Goal: Contribute content: Add original content to the website for others to see

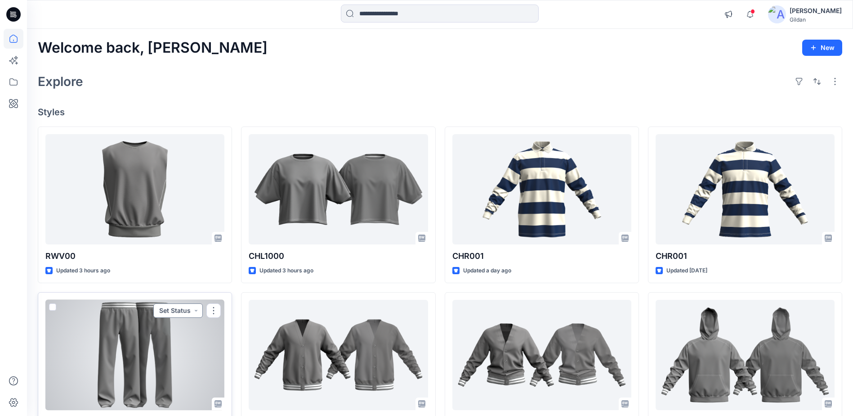
click at [154, 317] on button "Set Status" at bounding box center [177, 310] width 49 height 14
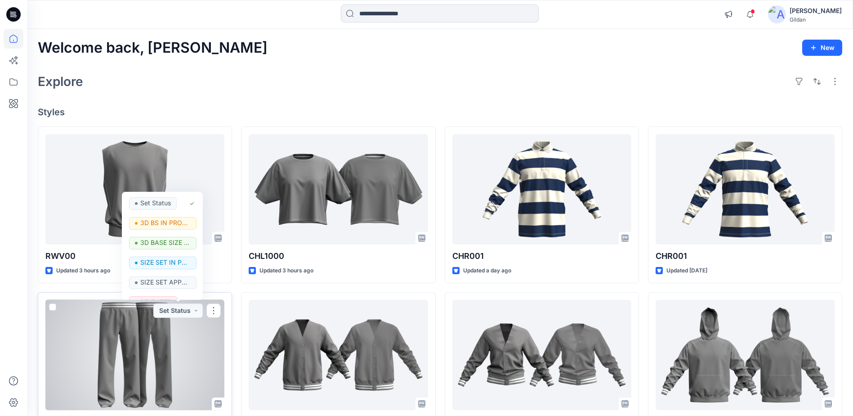
click at [134, 327] on div at bounding box center [134, 355] width 179 height 110
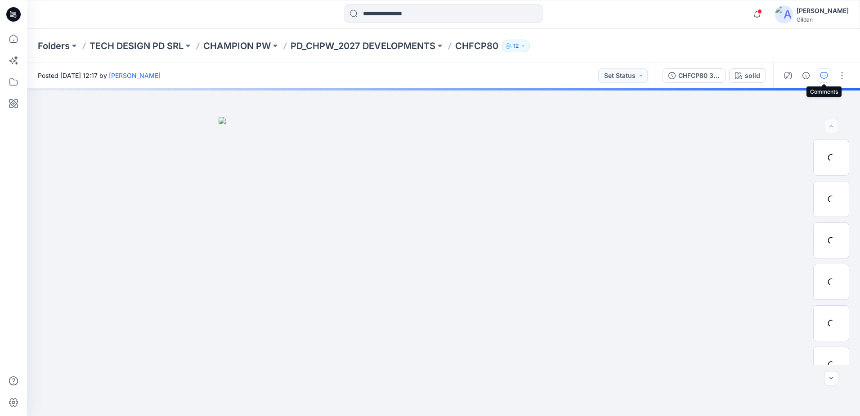
click at [821, 77] on icon "button" at bounding box center [823, 75] width 7 height 7
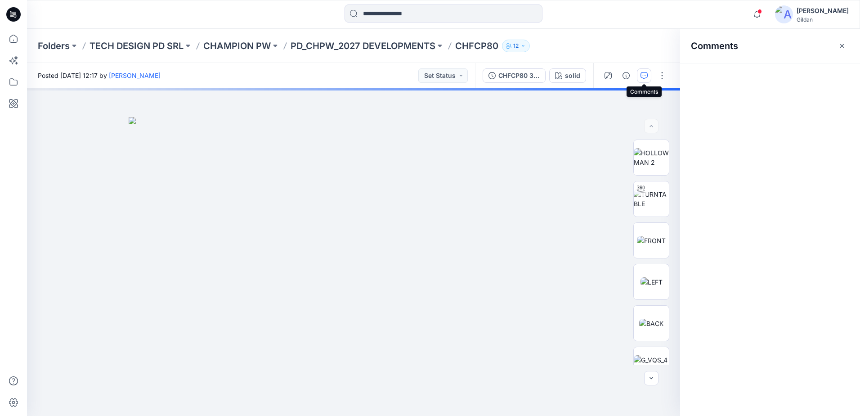
click at [644, 76] on icon "button" at bounding box center [644, 75] width 7 height 7
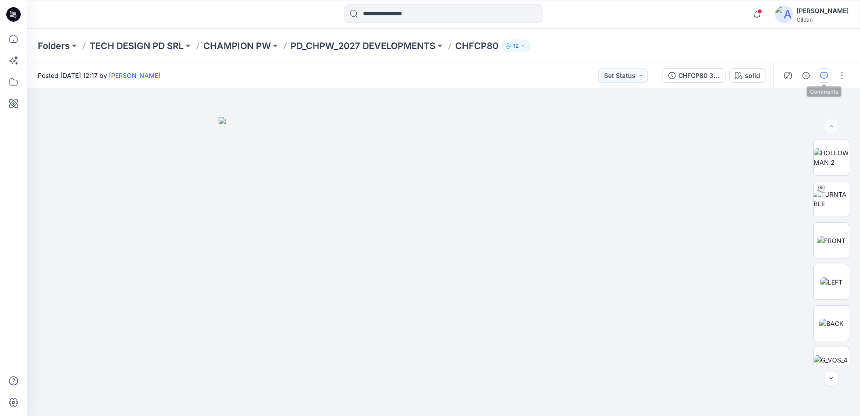
click at [826, 76] on icon "button" at bounding box center [823, 75] width 7 height 7
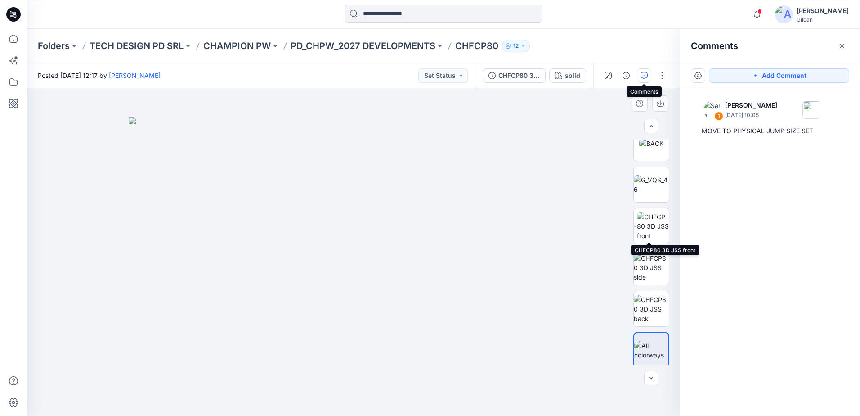
scroll to position [184, 0]
click at [650, 218] on img at bounding box center [653, 222] width 32 height 28
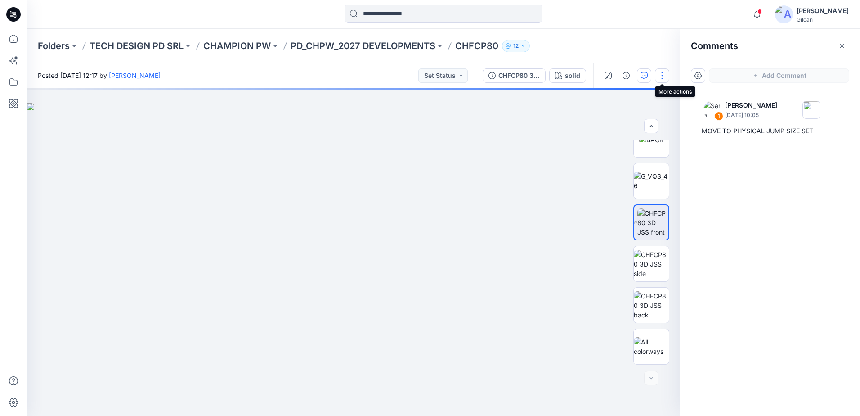
click at [662, 77] on button "button" at bounding box center [662, 75] width 14 height 14
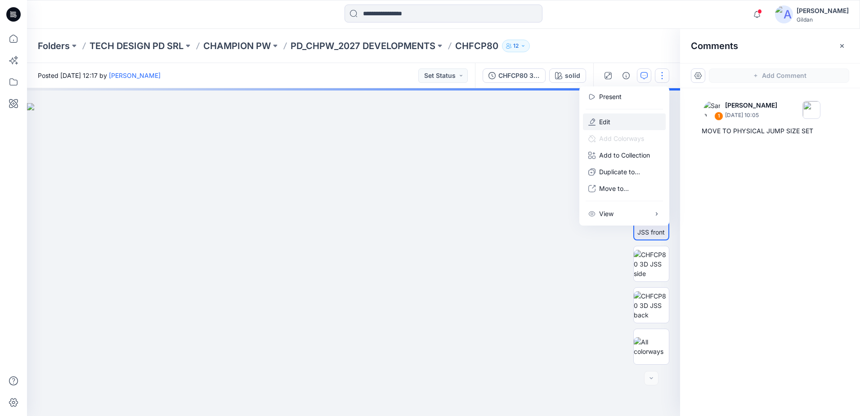
click at [610, 118] on p "Edit" at bounding box center [604, 121] width 11 height 9
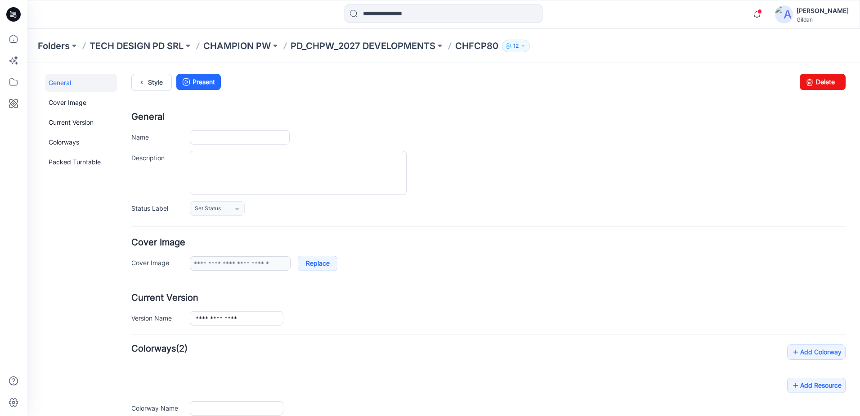
scroll to position [123, 0]
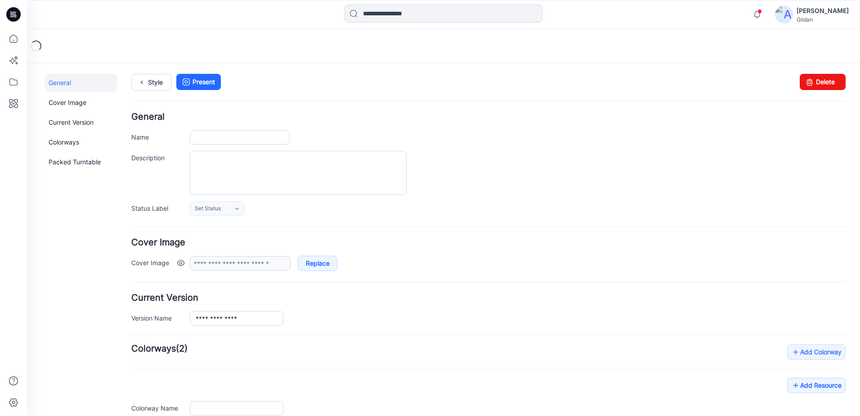
type input "*******"
type input "*****"
type input "**********"
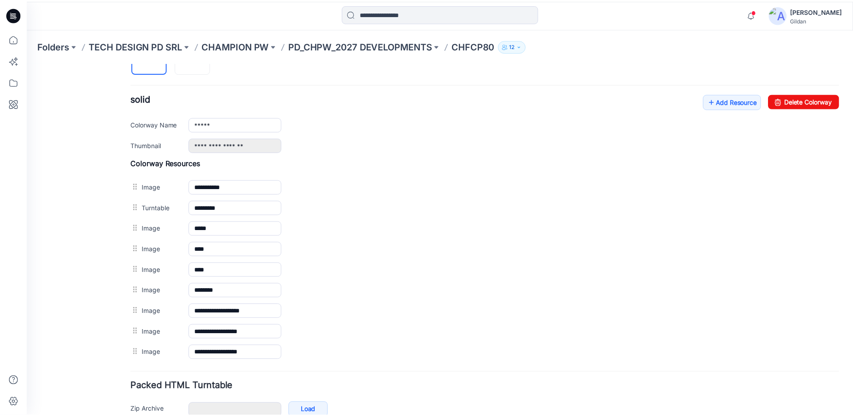
scroll to position [315, 0]
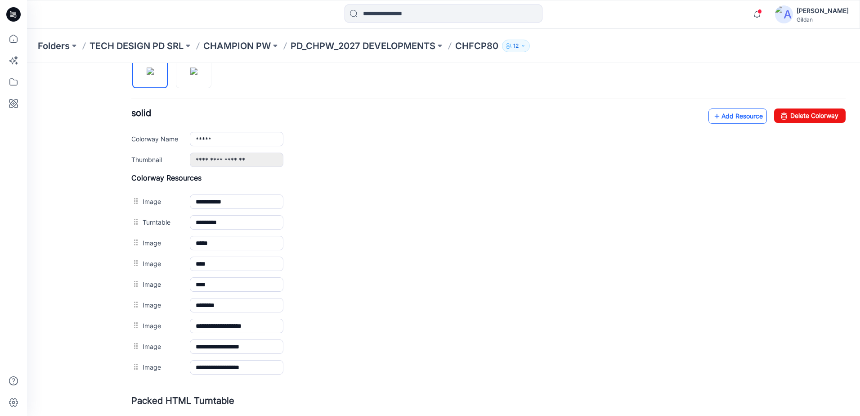
click at [725, 116] on link "Add Resource" at bounding box center [737, 115] width 58 height 15
click at [370, 47] on p "PD_CHPW_2027 DEVELOPMENTS" at bounding box center [363, 46] width 145 height 13
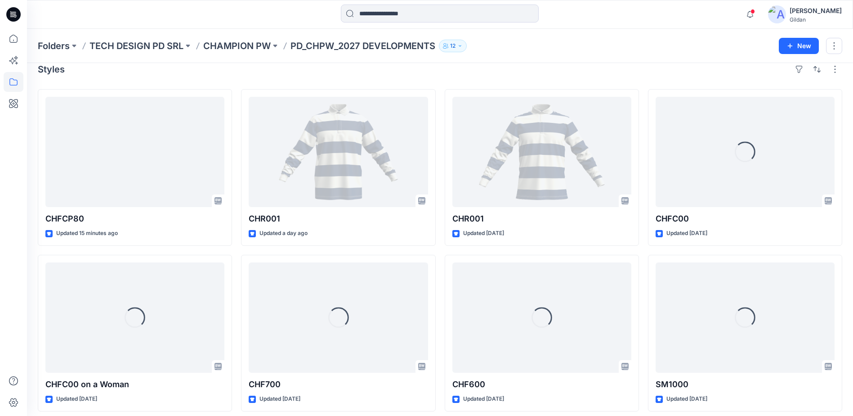
scroll to position [18, 0]
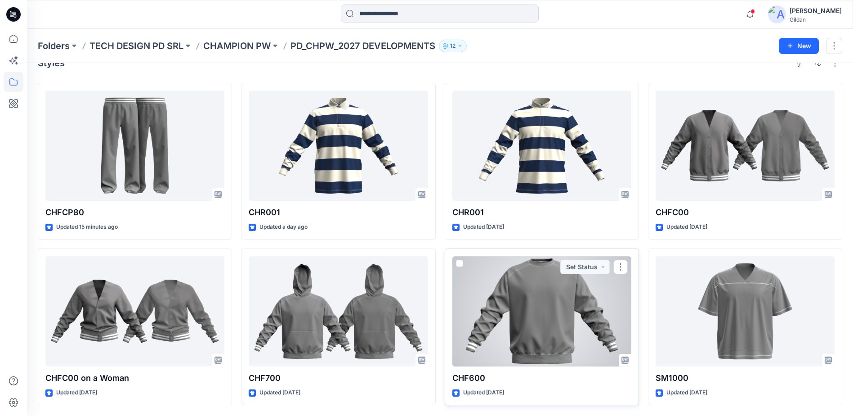
click at [546, 308] on div at bounding box center [542, 311] width 179 height 110
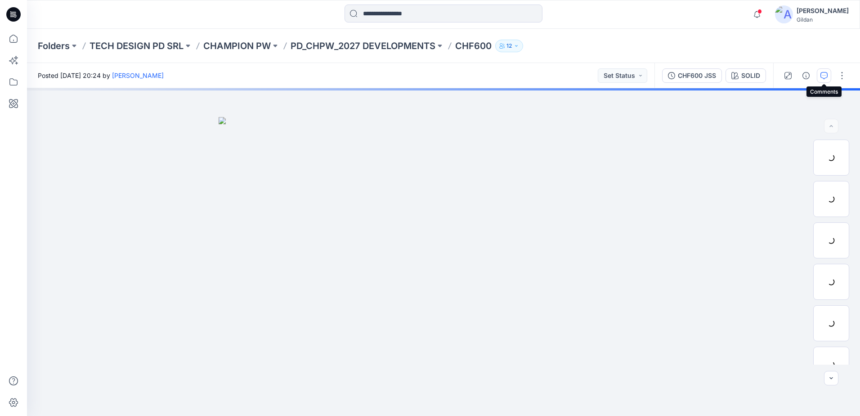
click at [827, 79] on icon "button" at bounding box center [823, 75] width 7 height 7
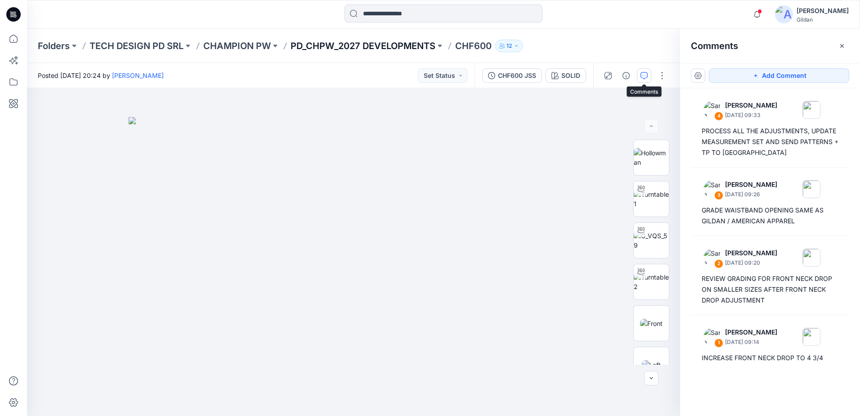
click at [383, 49] on p "PD_CHPW_2027 DEVELOPMENTS" at bounding box center [363, 46] width 145 height 13
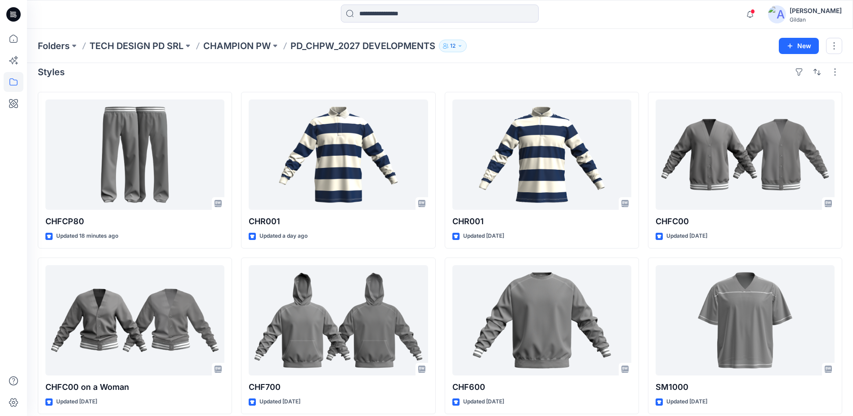
scroll to position [18, 0]
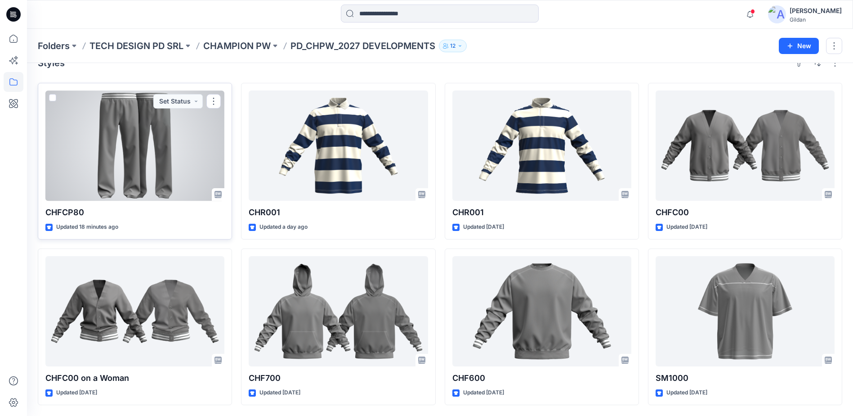
click at [133, 148] on div at bounding box center [134, 145] width 179 height 110
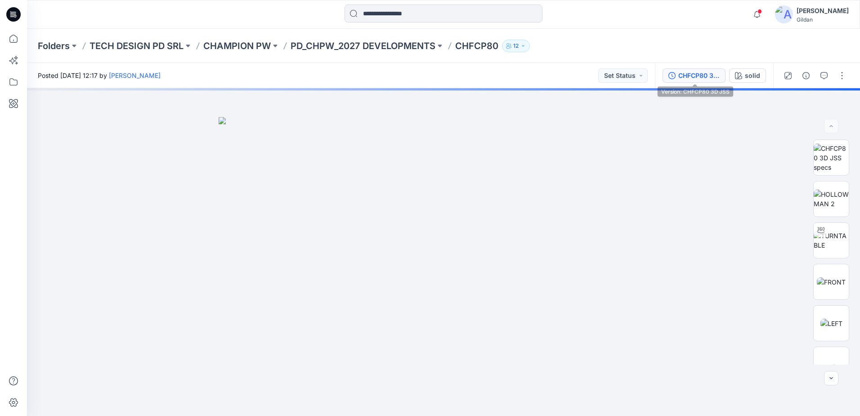
click at [701, 74] on div "CHFCP80 3D JSS" at bounding box center [698, 76] width 41 height 10
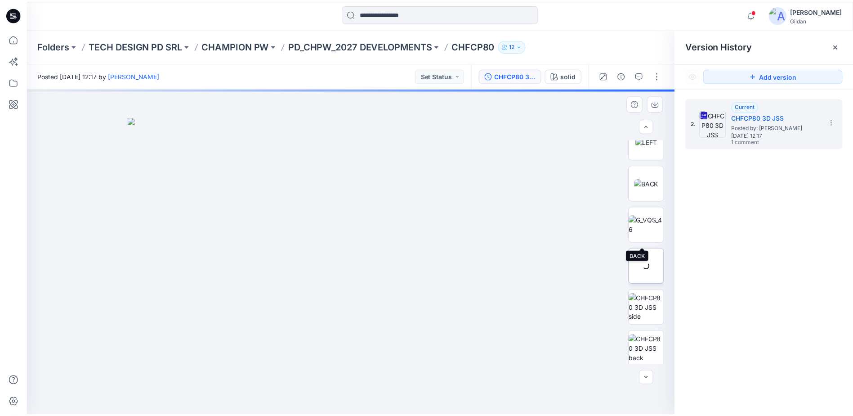
scroll to position [225, 0]
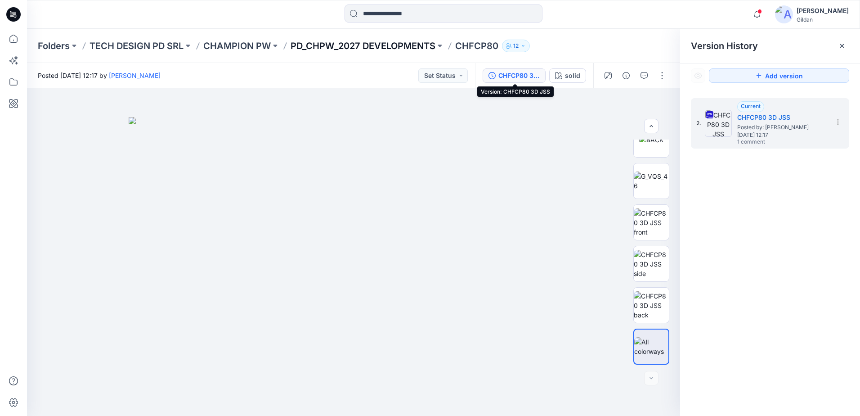
click at [359, 46] on p "PD_CHPW_2027 DEVELOPMENTS" at bounding box center [363, 46] width 145 height 13
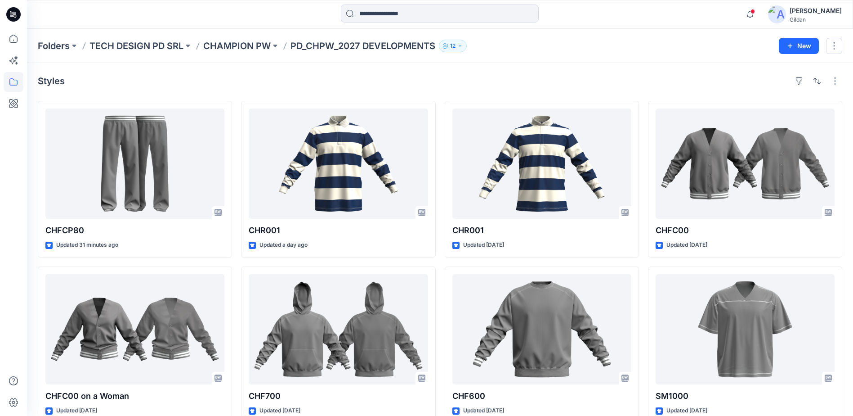
click at [460, 47] on button "12" at bounding box center [453, 46] width 28 height 13
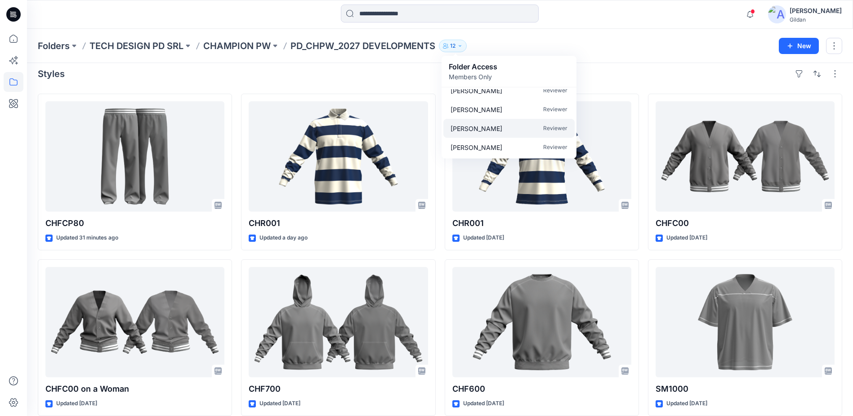
scroll to position [18, 0]
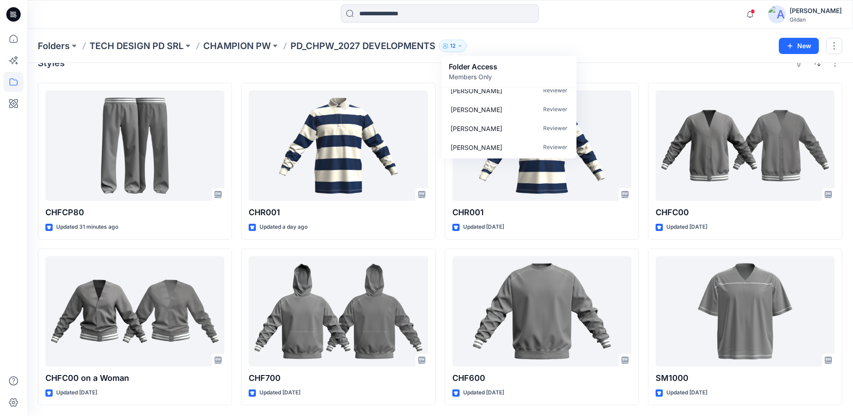
drag, startPoint x: 363, startPoint y: 66, endPoint x: 350, endPoint y: 57, distance: 15.6
click at [360, 63] on div "Styles" at bounding box center [440, 63] width 805 height 14
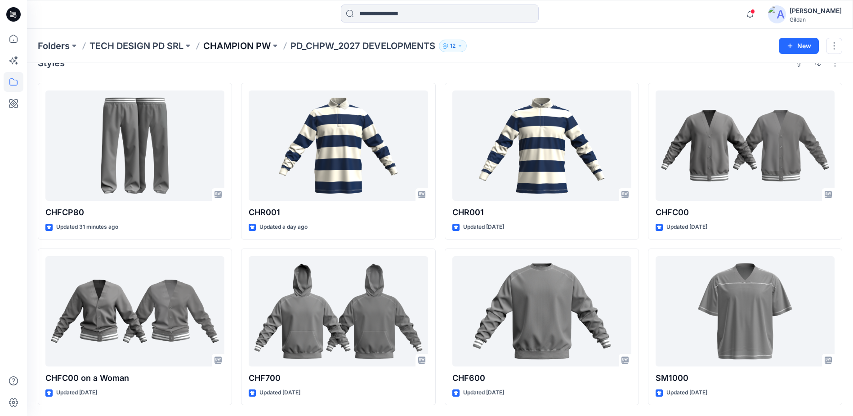
click at [255, 48] on p "CHAMPION PW" at bounding box center [236, 46] width 67 height 13
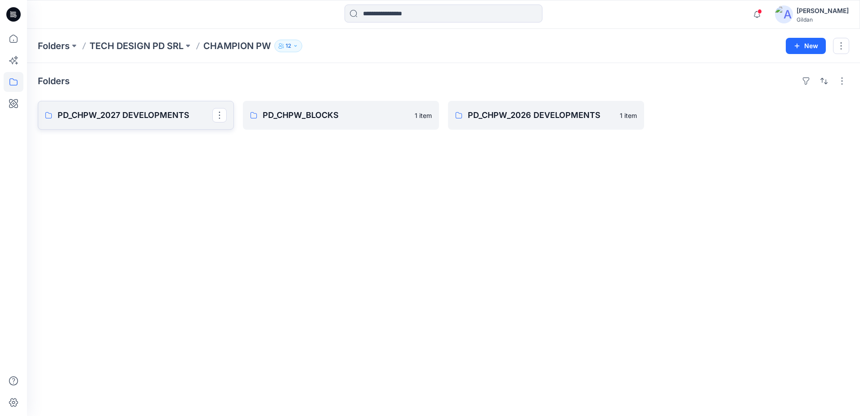
click at [172, 124] on link "PD_CHPW_2027 DEVELOPMENTS" at bounding box center [136, 115] width 196 height 29
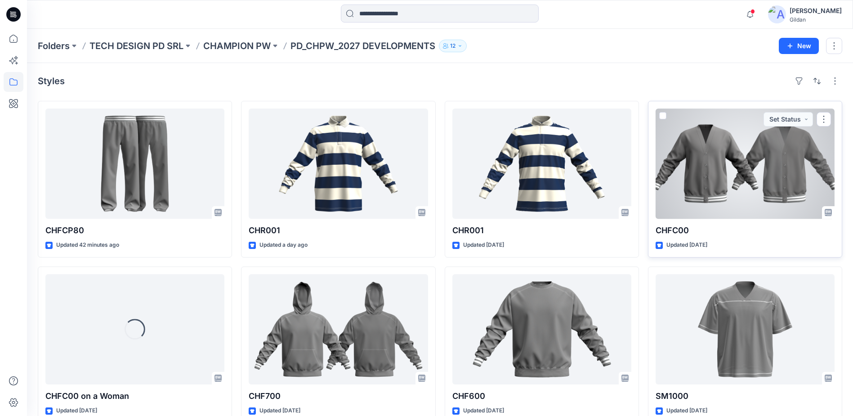
click at [695, 198] on div at bounding box center [745, 163] width 179 height 110
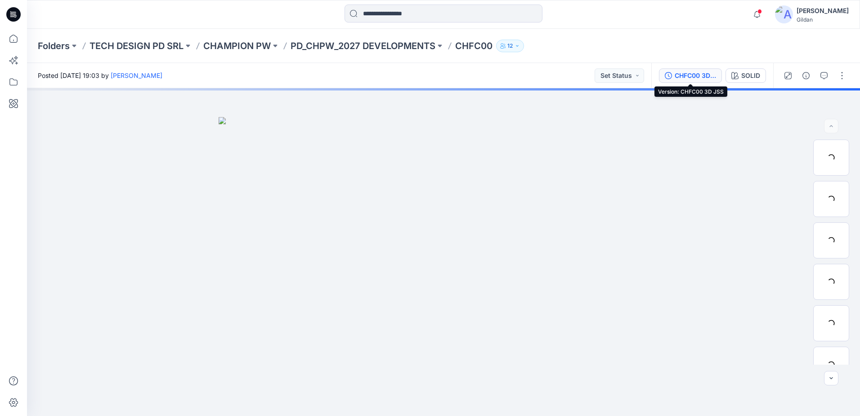
click at [690, 71] on div "CHFC00 3D JSS" at bounding box center [695, 76] width 41 height 10
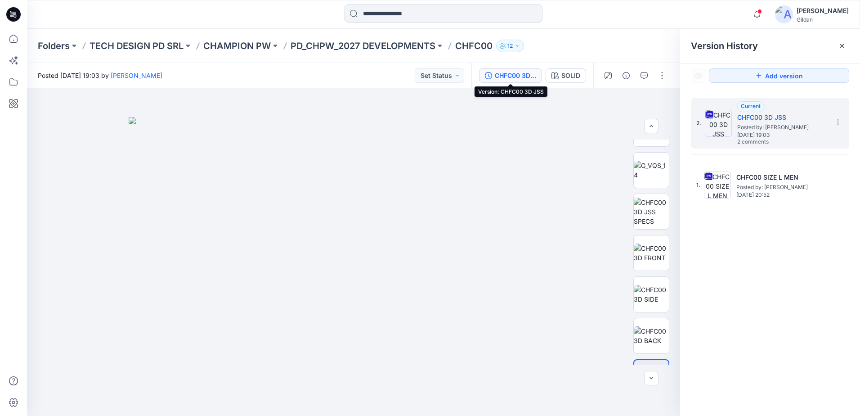
scroll to position [360, 0]
click at [647, 76] on icon "button" at bounding box center [644, 75] width 7 height 7
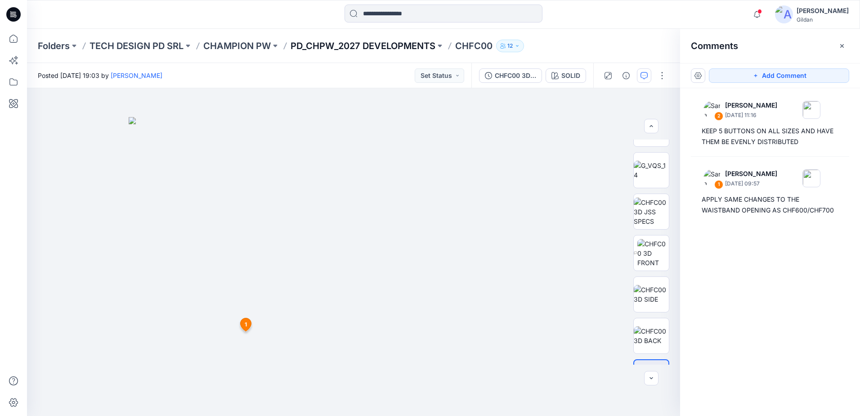
click at [388, 44] on p "PD_CHPW_2027 DEVELOPMENTS" at bounding box center [363, 46] width 145 height 13
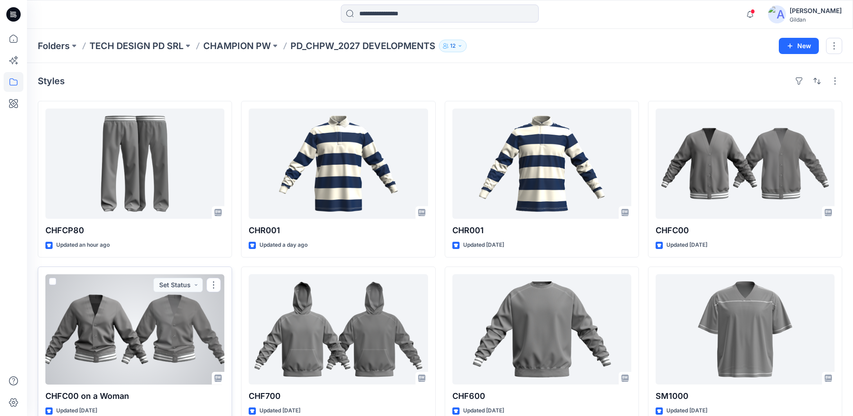
click at [166, 345] on div at bounding box center [134, 329] width 179 height 110
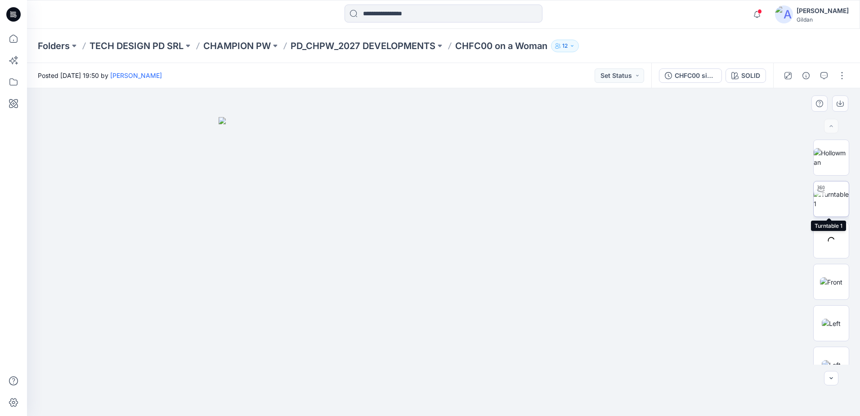
click at [833, 200] on img at bounding box center [831, 198] width 35 height 19
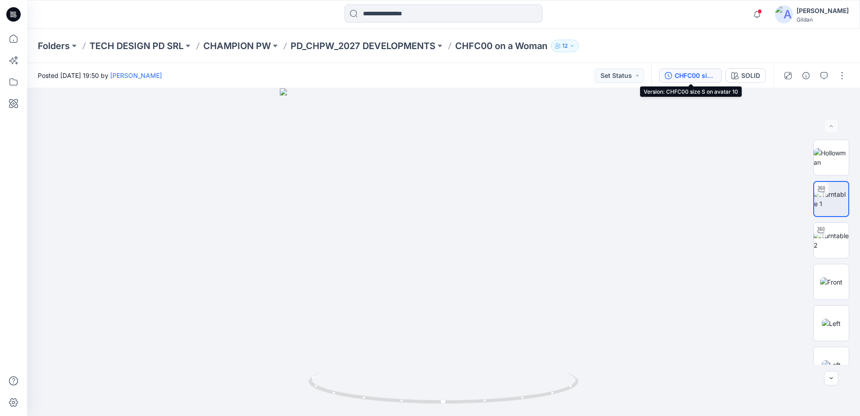
click at [702, 75] on div "CHFC00 size S on avatar 10" at bounding box center [695, 76] width 41 height 10
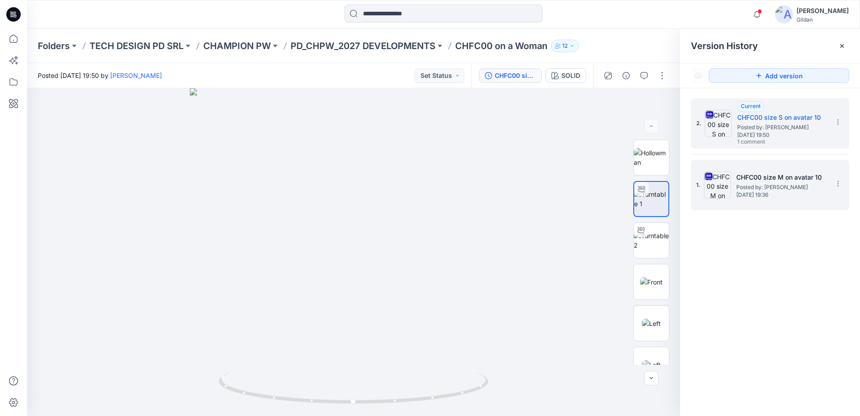
click at [718, 193] on img at bounding box center [717, 184] width 27 height 27
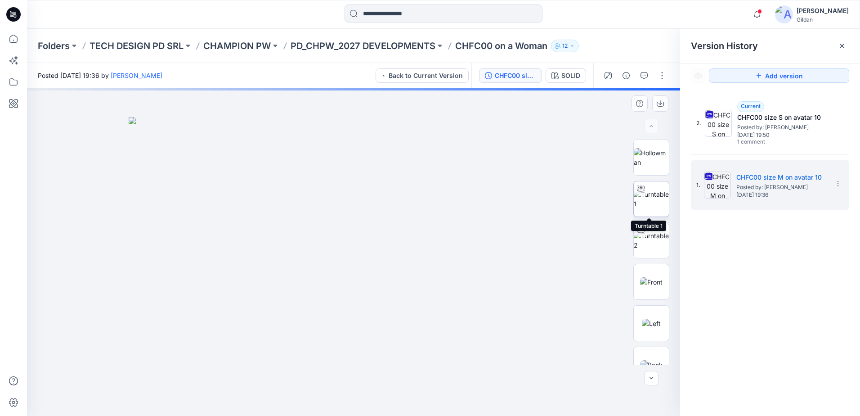
click at [650, 203] on img at bounding box center [651, 198] width 35 height 19
